Goal: Information Seeking & Learning: Learn about a topic

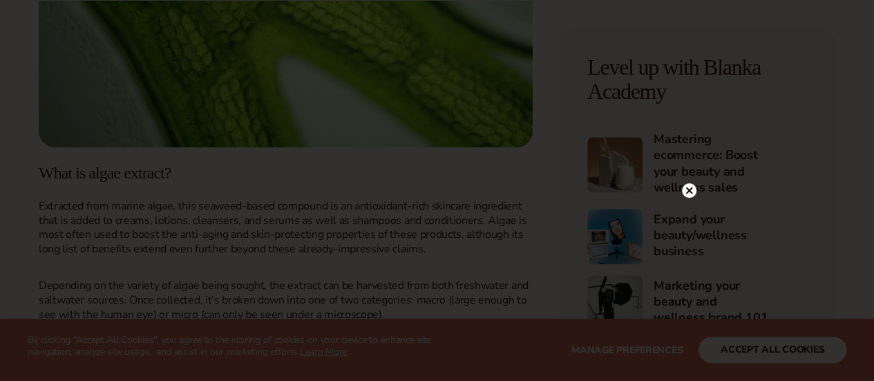
scroll to position [881, 0]
click at [689, 32] on icon at bounding box center [688, 33] width 7 height 7
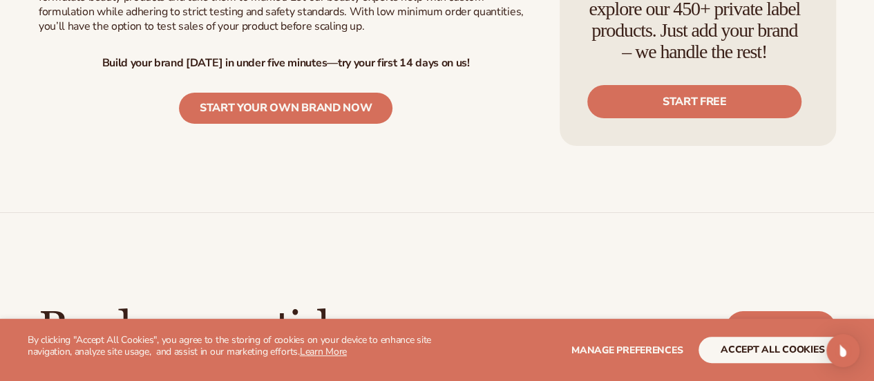
scroll to position [2500, 0]
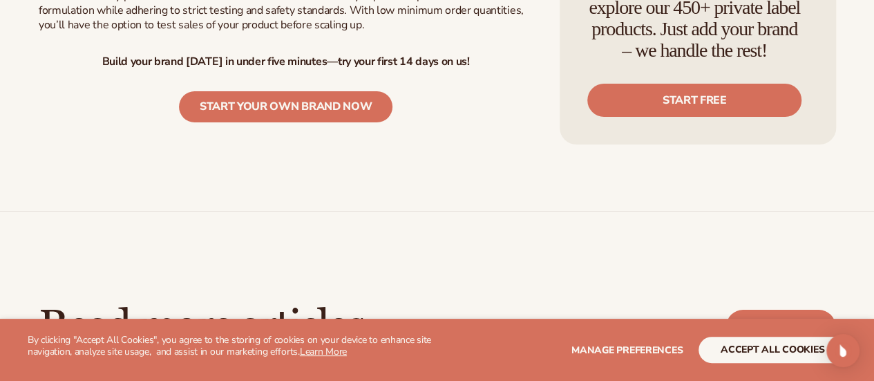
drag, startPoint x: 365, startPoint y: 236, endPoint x: 434, endPoint y: 193, distance: 81.3
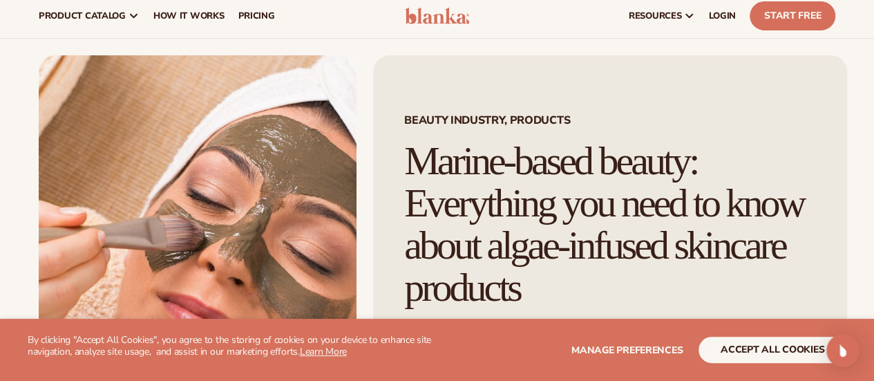
scroll to position [0, 0]
